Goal: Navigation & Orientation: Find specific page/section

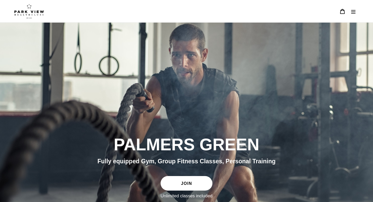
click at [350, 12] on button "Menu" at bounding box center [353, 11] width 11 height 11
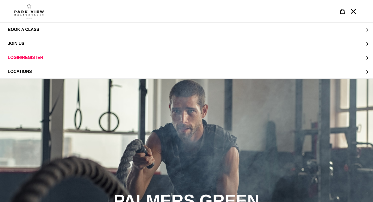
click at [364, 27] on button "BOOK A CLASS" at bounding box center [186, 30] width 373 height 14
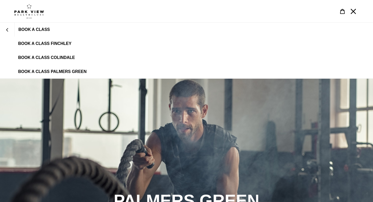
click at [40, 69] on span "BOOK A CLASS PALMERS GREEN" at bounding box center [52, 71] width 68 height 5
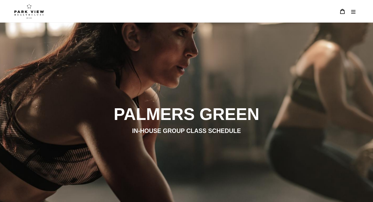
click at [31, 8] on img at bounding box center [29, 11] width 30 height 15
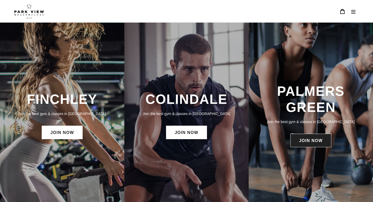
click at [306, 142] on link "JOIN NOW" at bounding box center [310, 139] width 41 height 13
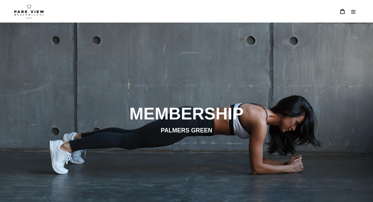
click at [355, 10] on icon "Menu" at bounding box center [353, 11] width 5 height 5
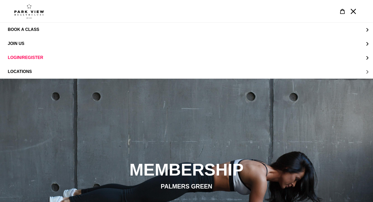
click at [30, 72] on span "LOCATIONS" at bounding box center [20, 71] width 24 height 5
click at [23, 69] on span "Palmers Green" at bounding box center [36, 71] width 36 height 5
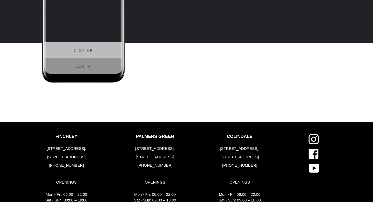
scroll to position [1239, 0]
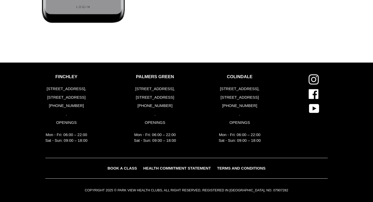
click at [312, 78] on icon at bounding box center [313, 79] width 5 height 5
